Goal: Download file/media

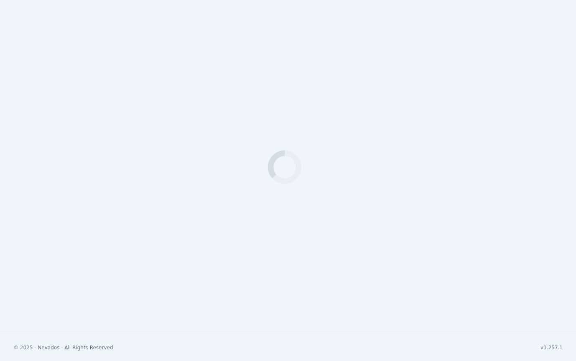
scroll to position [227, 0]
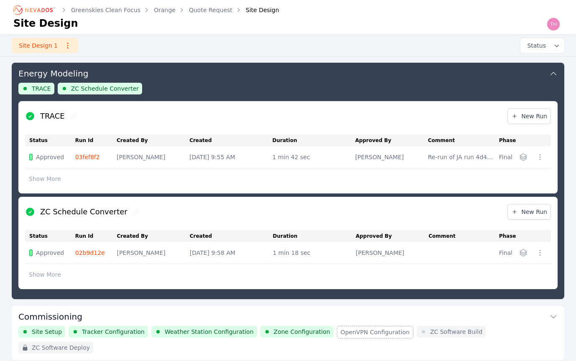
click at [487, 217] on div "ZC Schedule Converter New Run" at bounding box center [288, 212] width 526 height 30
click at [523, 253] on icon "button" at bounding box center [523, 252] width 7 height 7
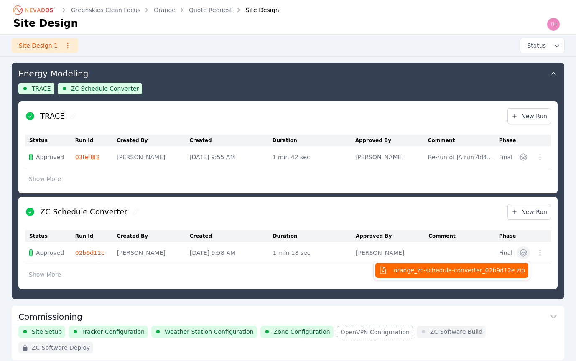
click at [445, 269] on span "orange_zc-schedule-converter_02b9d12e.zip" at bounding box center [459, 270] width 131 height 8
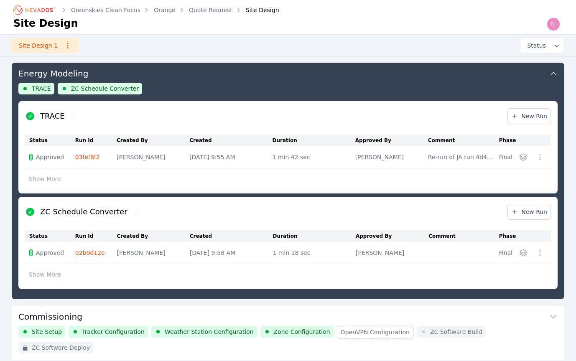
click at [51, 11] on icon "Breadcrumb" at bounding box center [35, 9] width 46 height 13
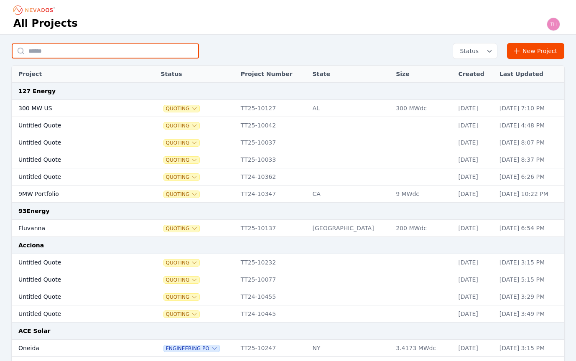
click at [113, 48] on input "text" at bounding box center [105, 50] width 187 height 15
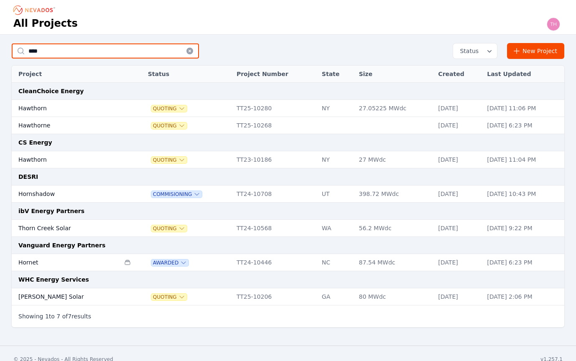
type input "****"
click at [49, 193] on td "Hornshadow" at bounding box center [66, 193] width 108 height 17
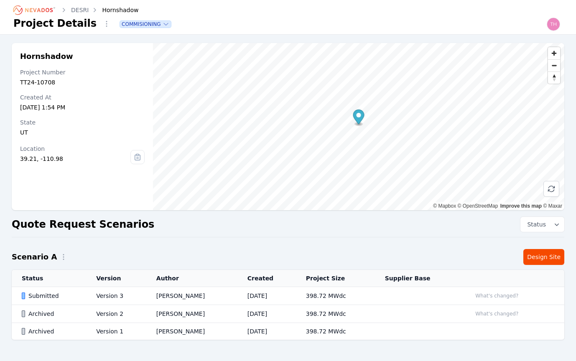
click at [542, 257] on link "Design Site" at bounding box center [543, 257] width 41 height 16
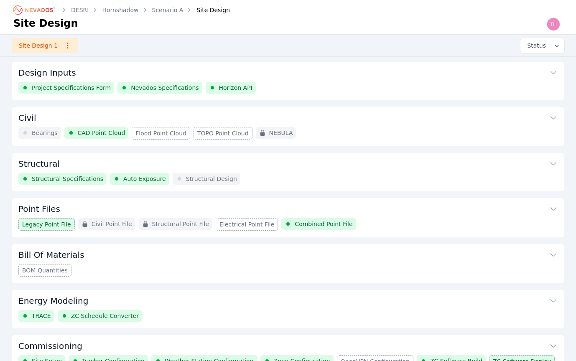
click at [554, 294] on button "Energy Modeling" at bounding box center [287, 300] width 539 height 20
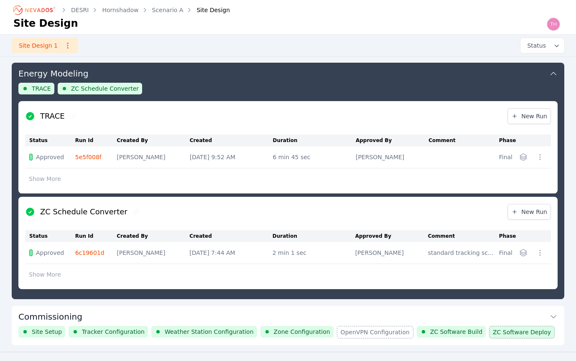
click at [525, 253] on icon "button" at bounding box center [523, 253] width 8 height 8
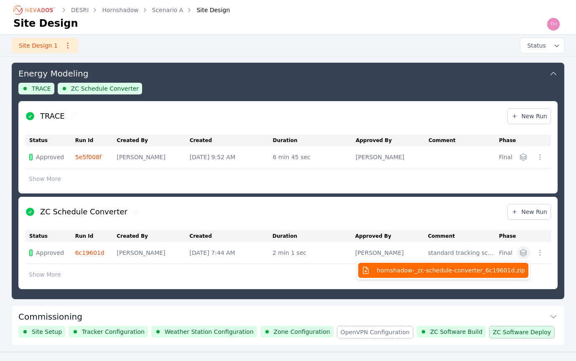
click at [436, 272] on span "hornshadow-_zc-schedule-converter_6c19601d.zip" at bounding box center [450, 270] width 148 height 8
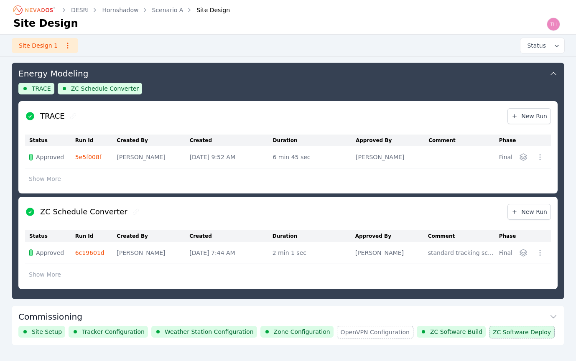
click at [522, 251] on icon "button" at bounding box center [523, 253] width 8 height 8
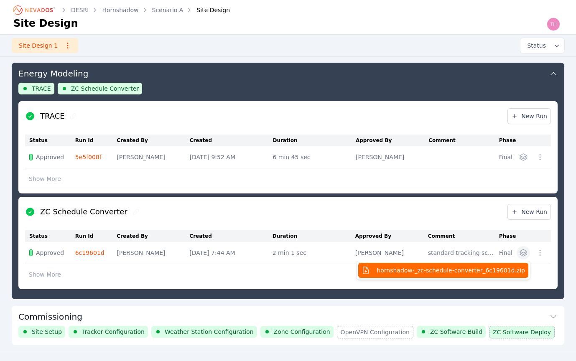
click at [492, 272] on span "hornshadow-_zc-schedule-converter_6c19601d.zip" at bounding box center [450, 270] width 148 height 8
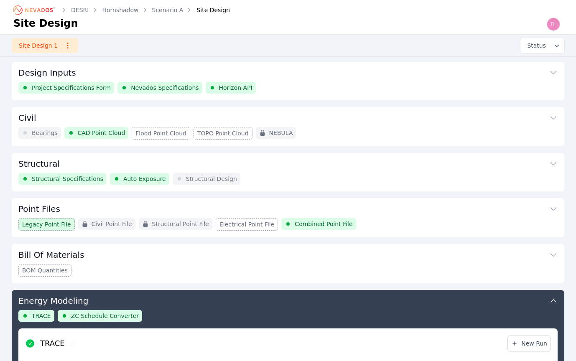
scroll to position [0, 0]
click at [44, 11] on icon "Breadcrumb" at bounding box center [39, 10] width 28 height 4
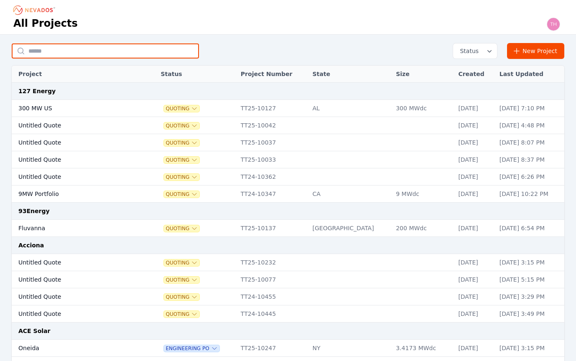
click at [114, 51] on input "text" at bounding box center [105, 50] width 187 height 15
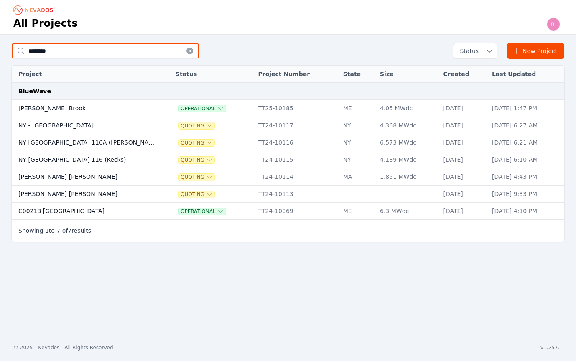
type input "*********"
drag, startPoint x: 114, startPoint y: 51, endPoint x: 35, endPoint y: 106, distance: 96.7
click at [35, 106] on td "[PERSON_NAME] Brook" at bounding box center [86, 108] width 148 height 17
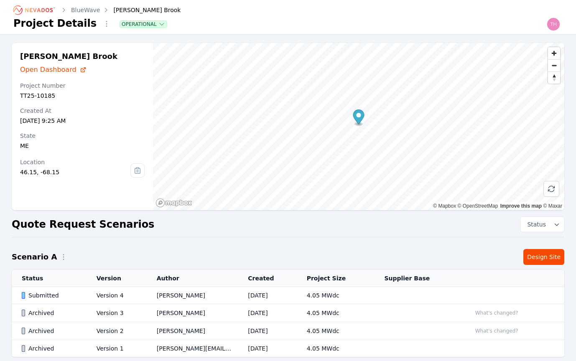
click at [541, 257] on link "Design Site" at bounding box center [543, 257] width 41 height 16
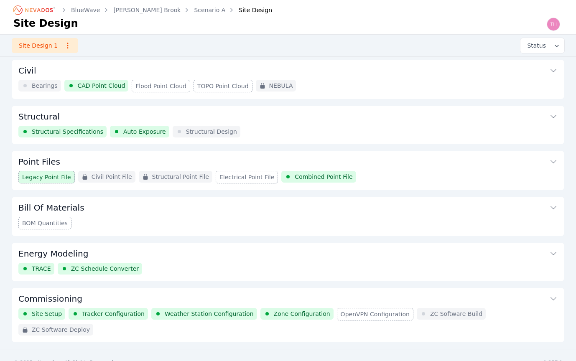
click at [551, 252] on icon at bounding box center [553, 253] width 8 height 8
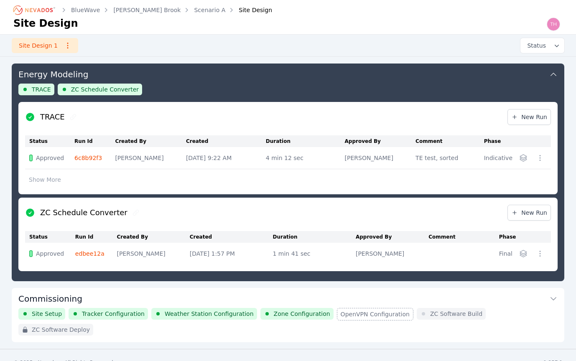
click at [522, 254] on icon "button" at bounding box center [523, 253] width 8 height 8
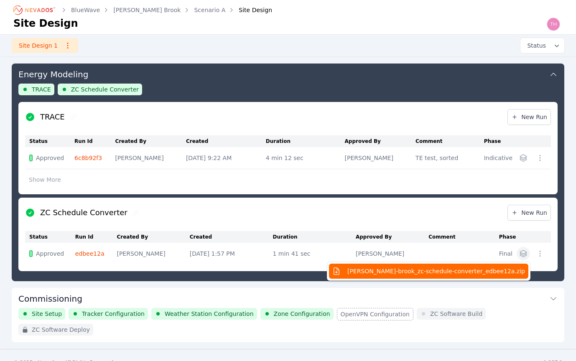
click at [504, 272] on span "[PERSON_NAME]-brook_zc-schedule-converter_edbee12a.zip" at bounding box center [436, 271] width 178 height 8
